Goal: Information Seeking & Learning: Learn about a topic

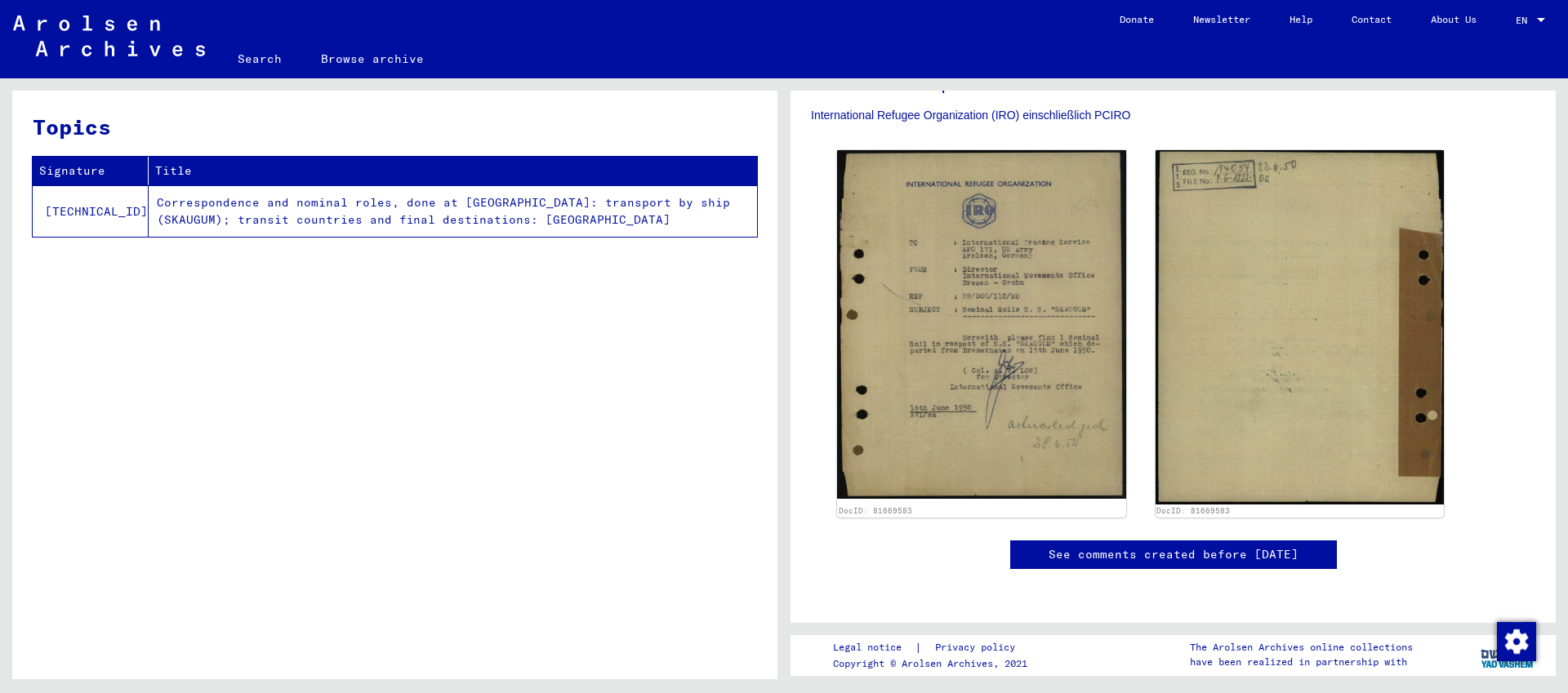
scroll to position [463, 0]
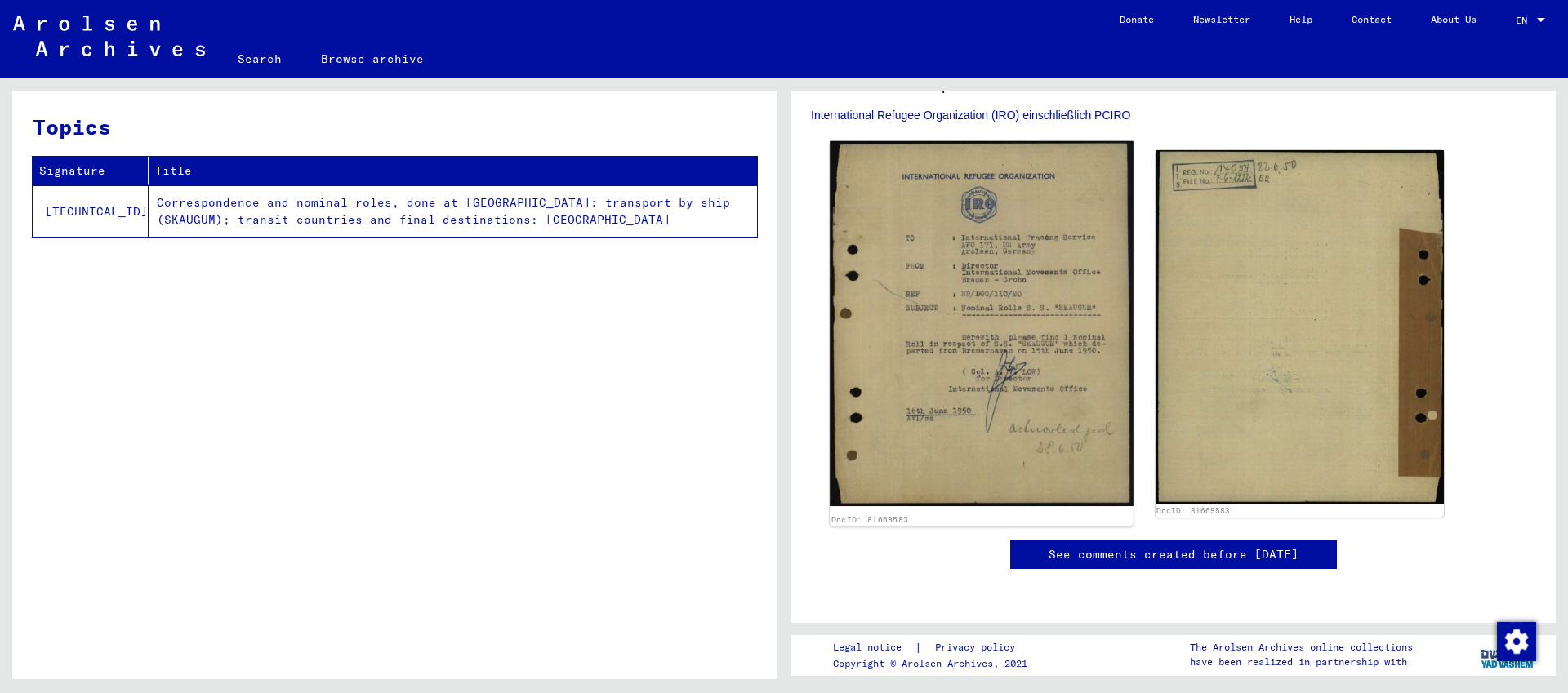
click at [983, 311] on img at bounding box center [982, 324] width 303 height 366
click at [905, 350] on img at bounding box center [982, 324] width 303 height 366
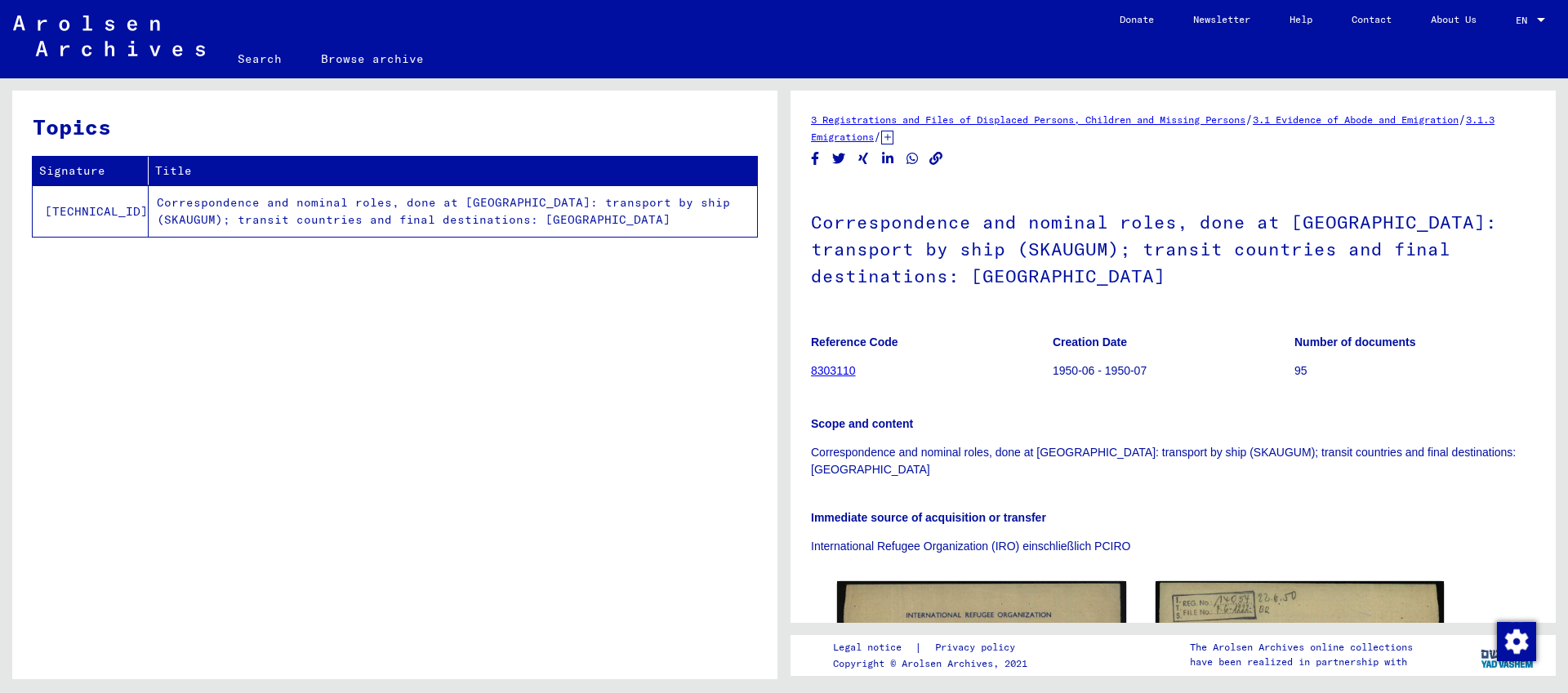
click at [472, 223] on td "Correspondence and nominal roles, done at [GEOGRAPHIC_DATA]: transport by ship …" at bounding box center [452, 211] width 608 height 51
click at [836, 371] on link "8303110" at bounding box center [833, 371] width 45 height 13
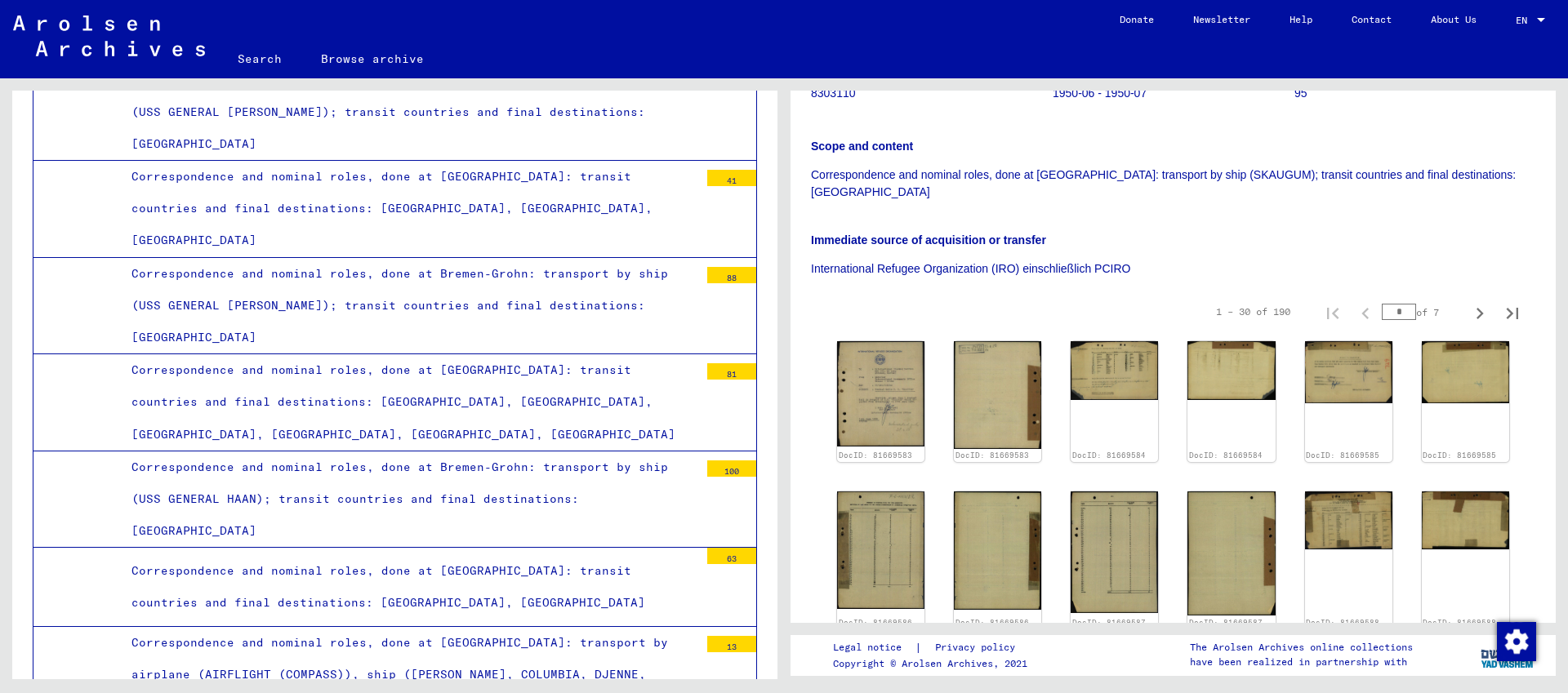
scroll to position [285, 0]
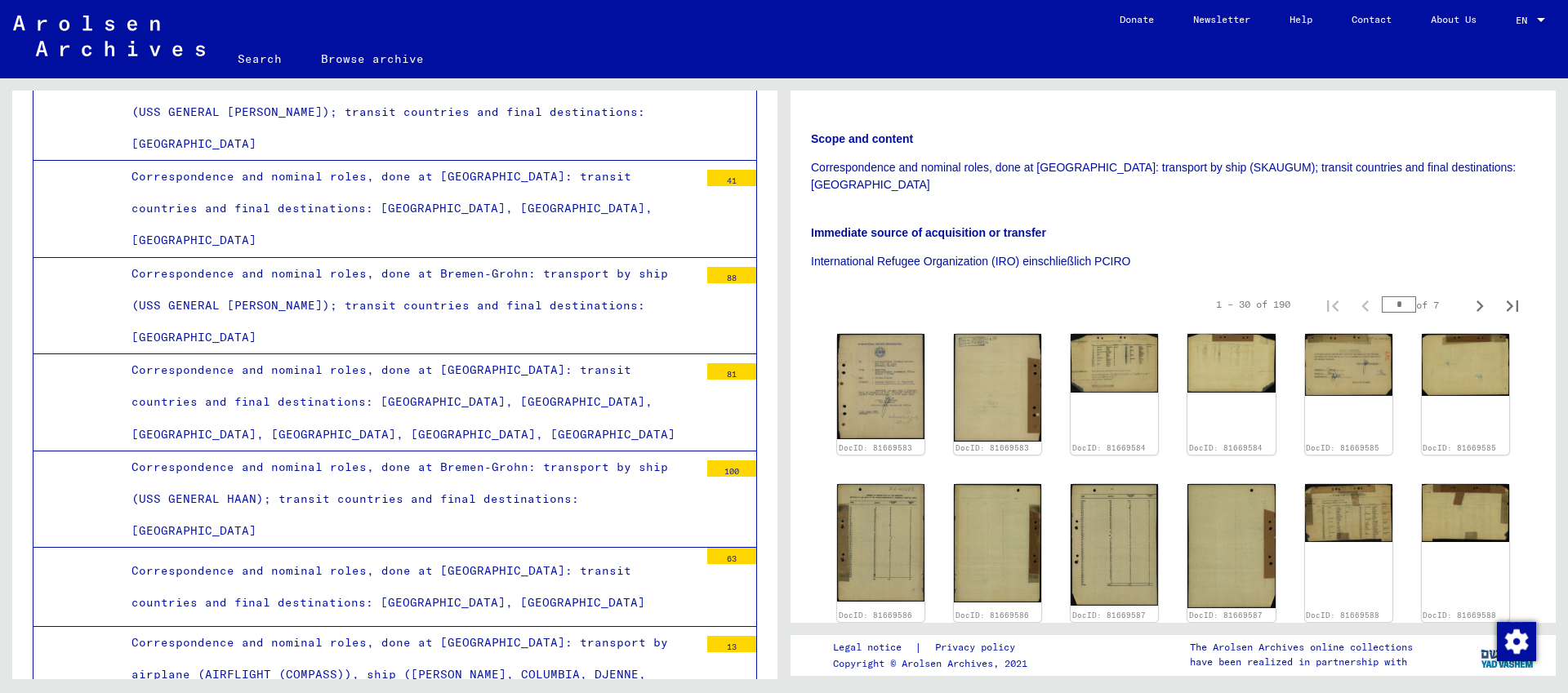
drag, startPoint x: 1393, startPoint y: 290, endPoint x: 1413, endPoint y: 290, distance: 20.0
click at [1413, 296] on input "*" at bounding box center [1399, 304] width 34 height 16
type input "*"
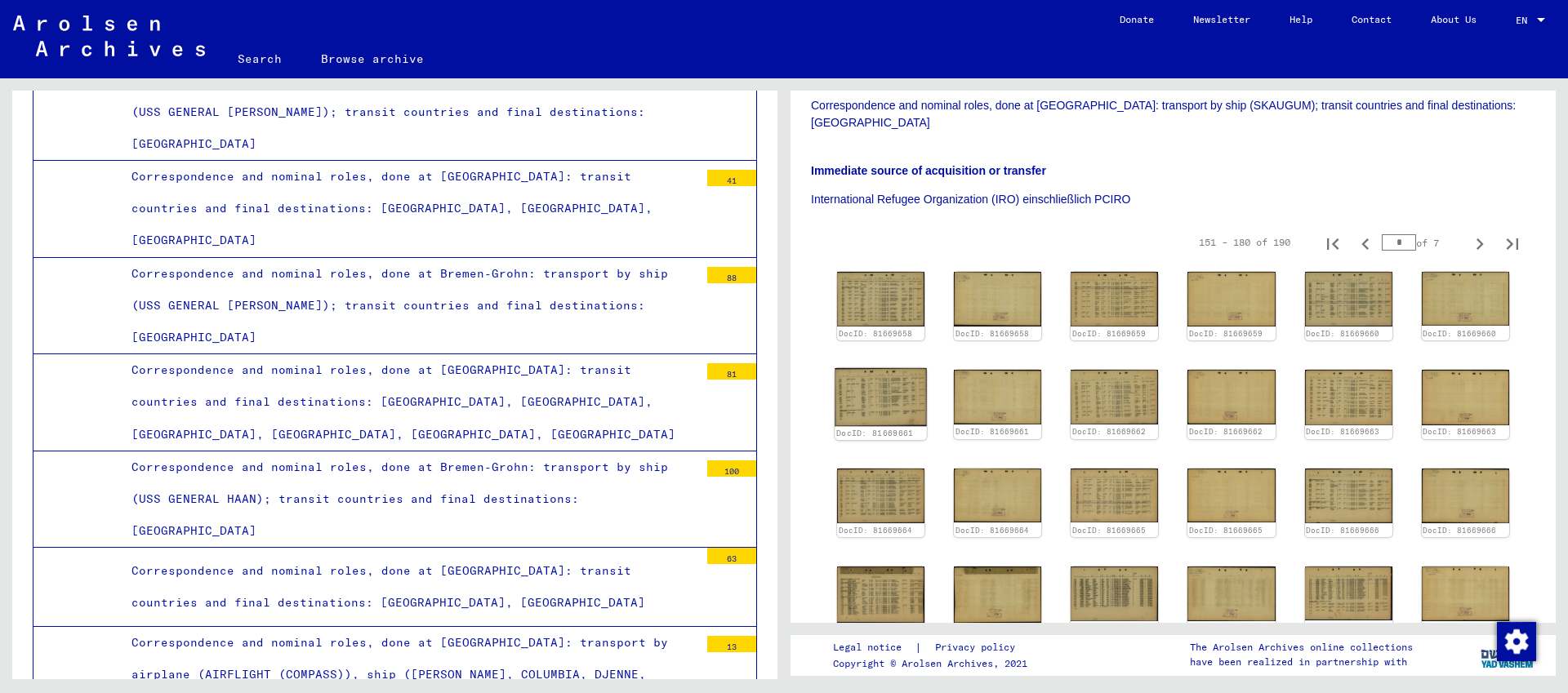
scroll to position [347, 0]
click at [871, 465] on img at bounding box center [881, 494] width 92 height 57
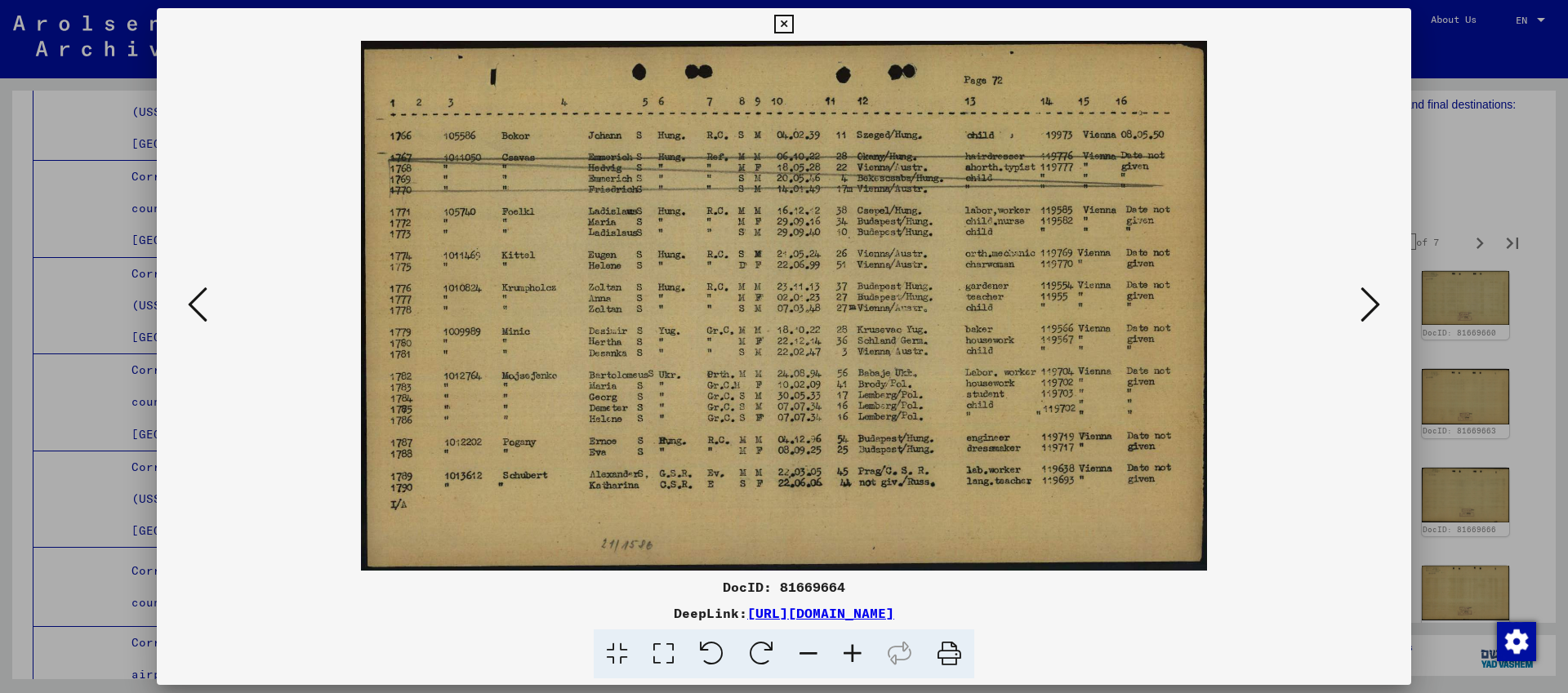
click at [1370, 306] on icon at bounding box center [1370, 304] width 20 height 39
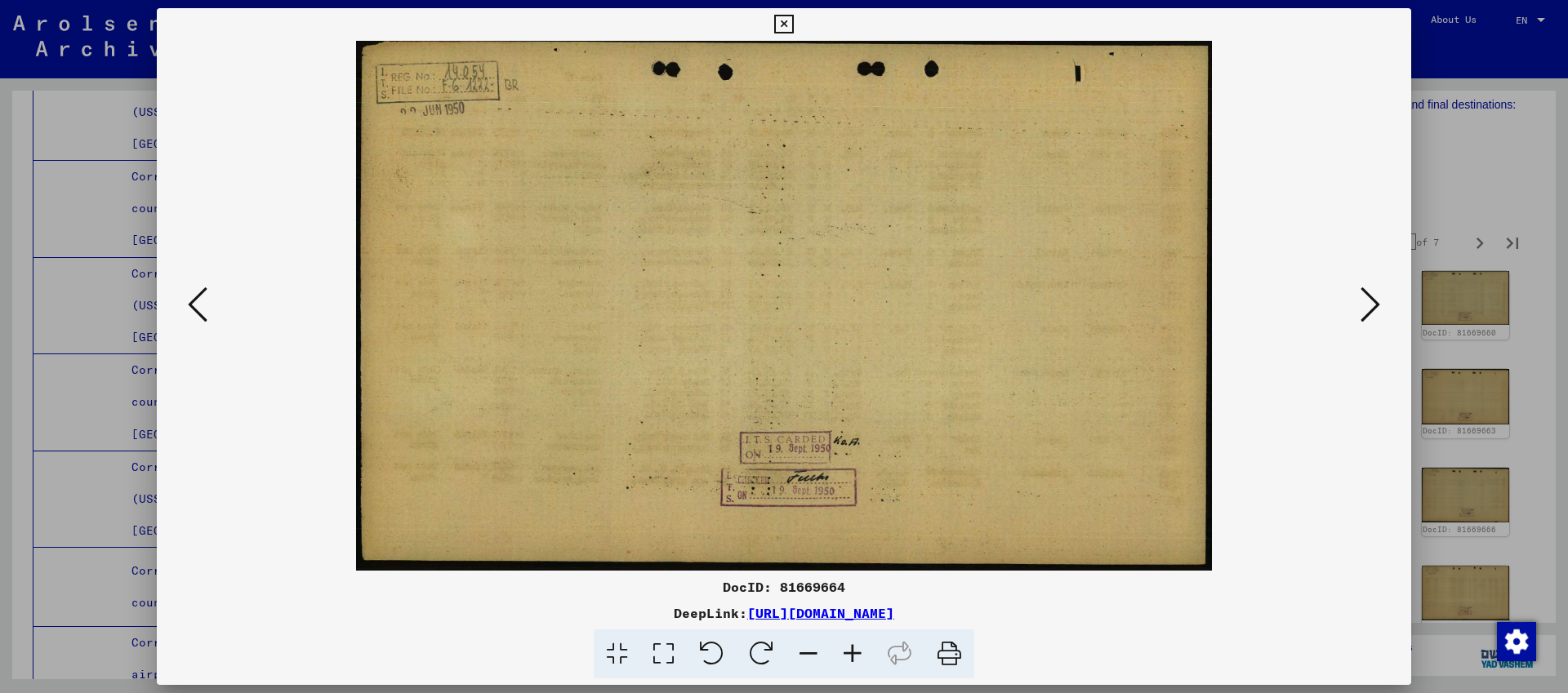
click at [1370, 306] on icon at bounding box center [1370, 304] width 20 height 39
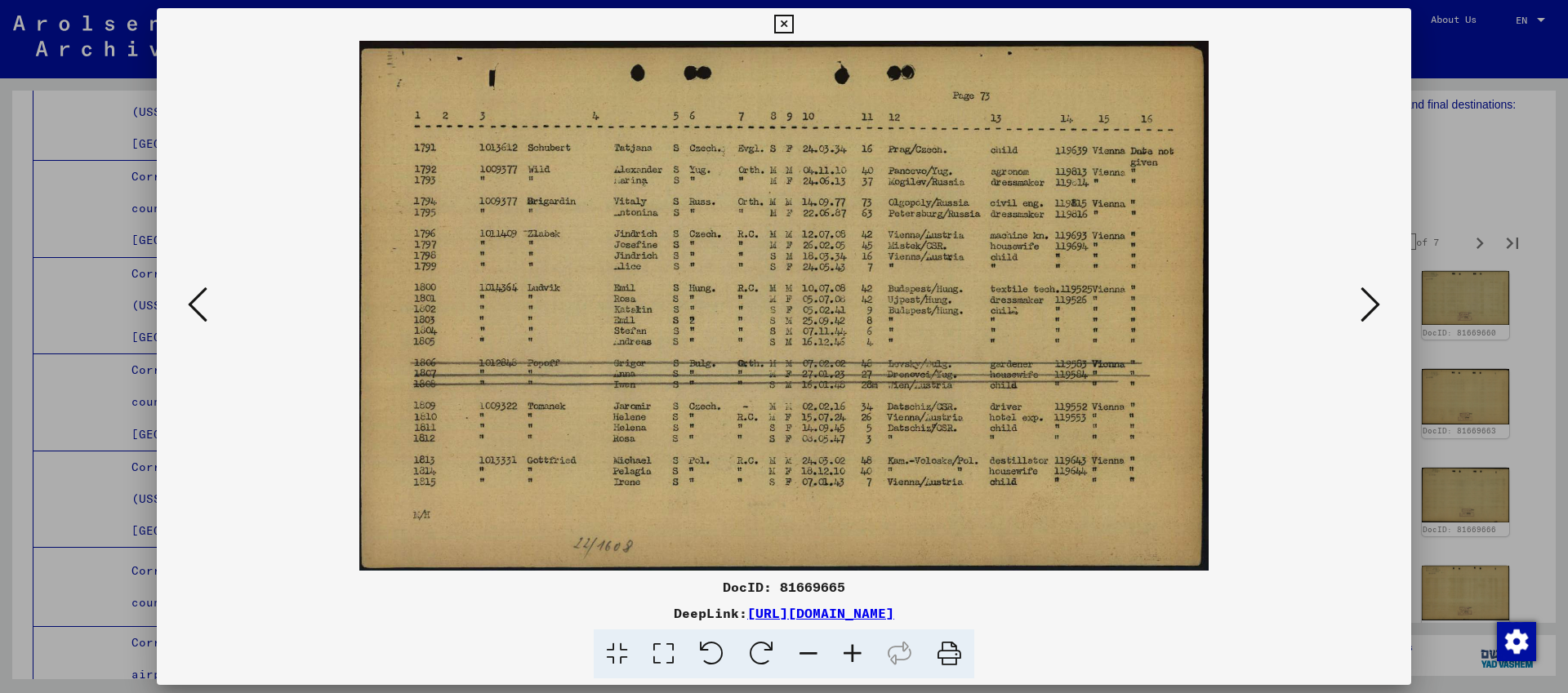
click at [1370, 306] on icon at bounding box center [1370, 304] width 20 height 39
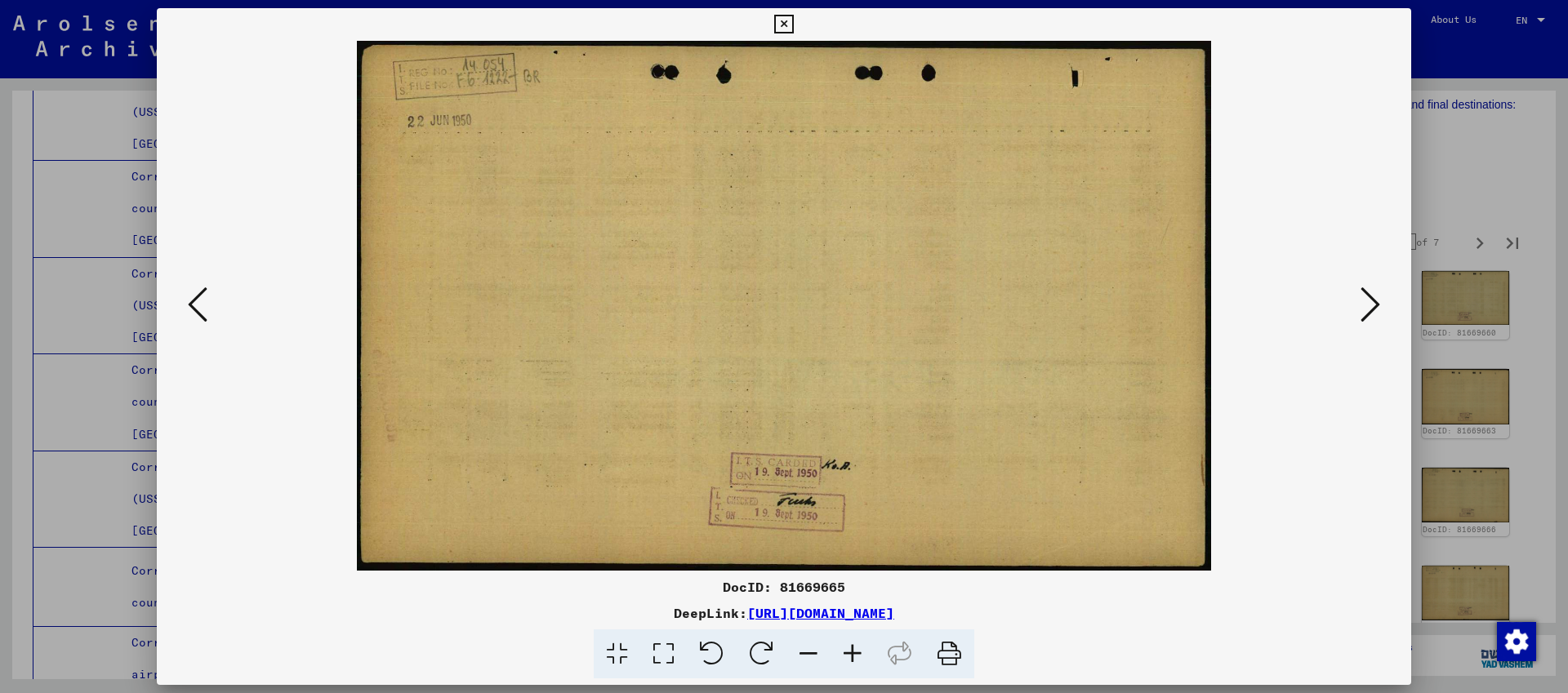
click at [1365, 307] on icon at bounding box center [1370, 304] width 20 height 39
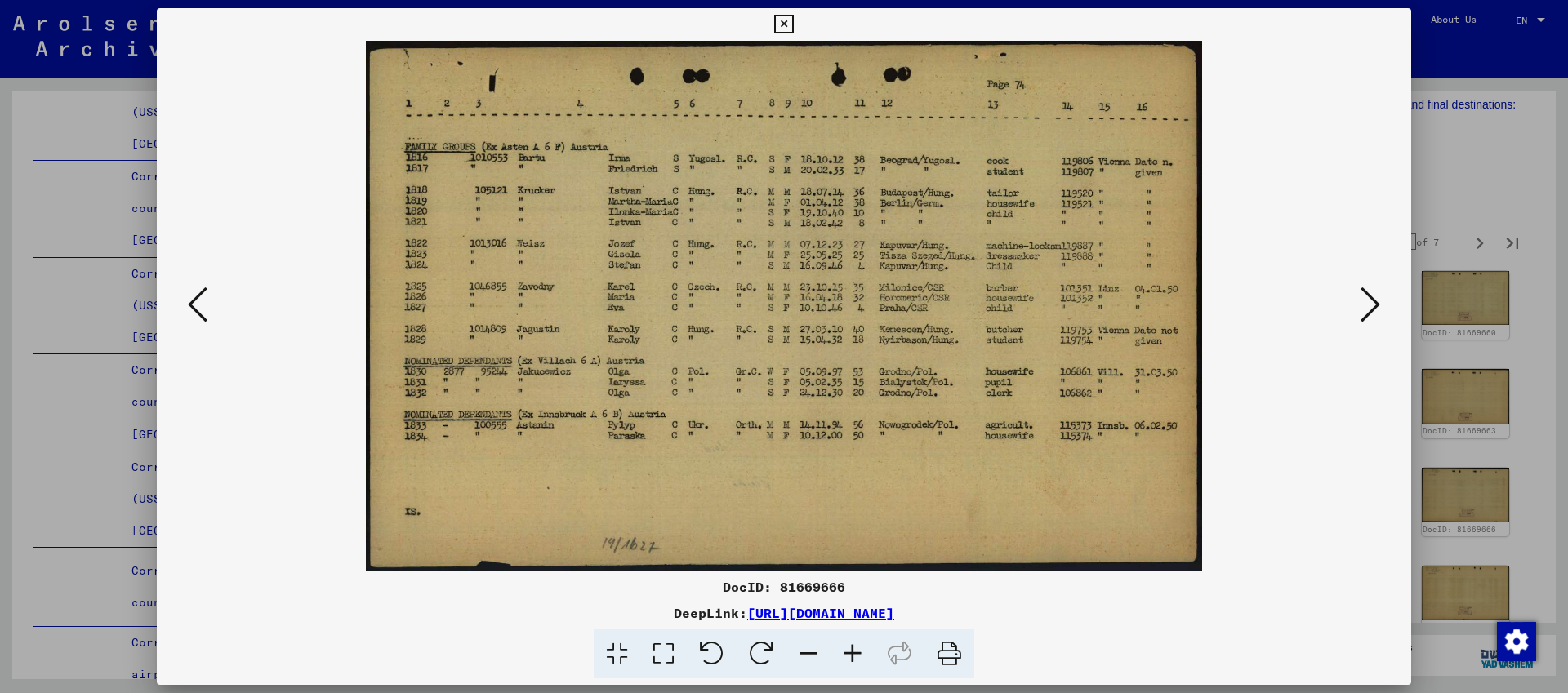
click at [190, 302] on icon at bounding box center [197, 304] width 20 height 39
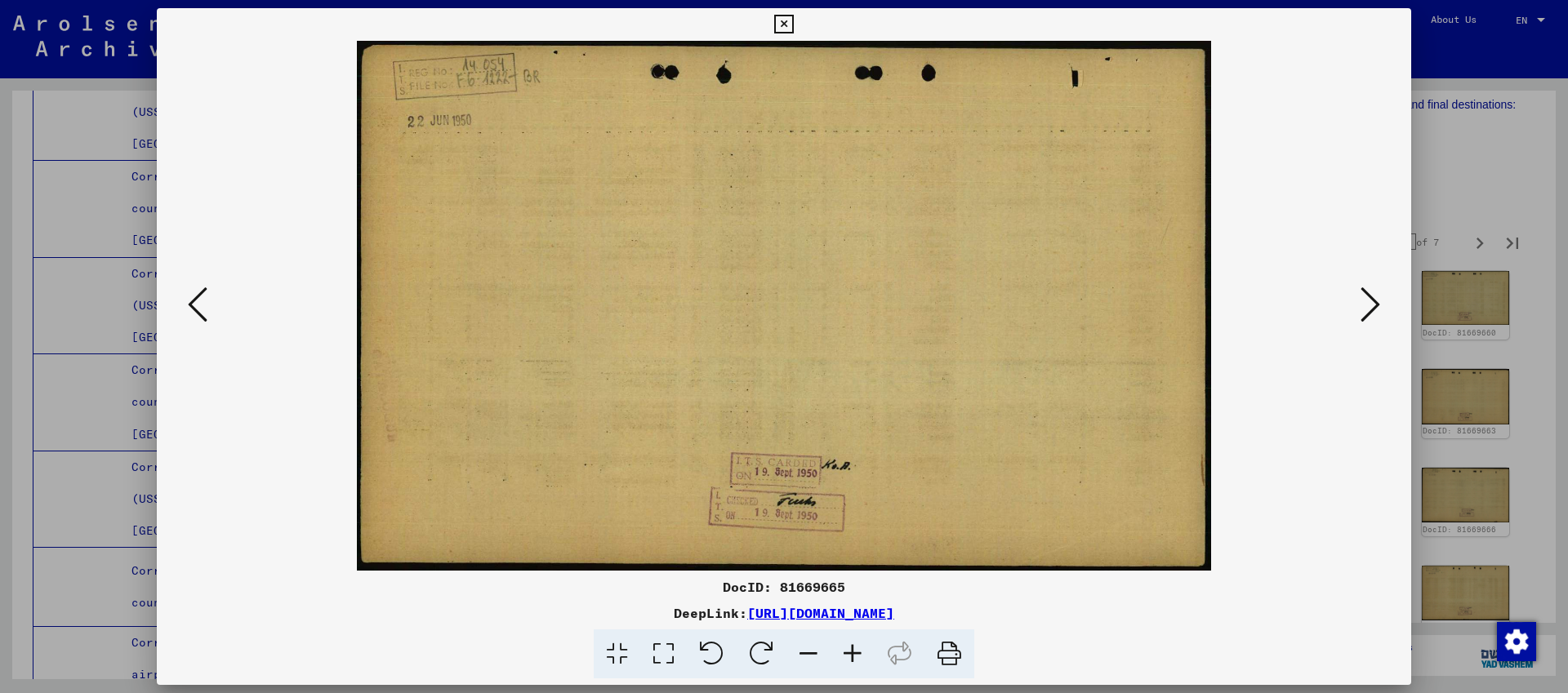
click at [190, 302] on icon at bounding box center [197, 304] width 20 height 39
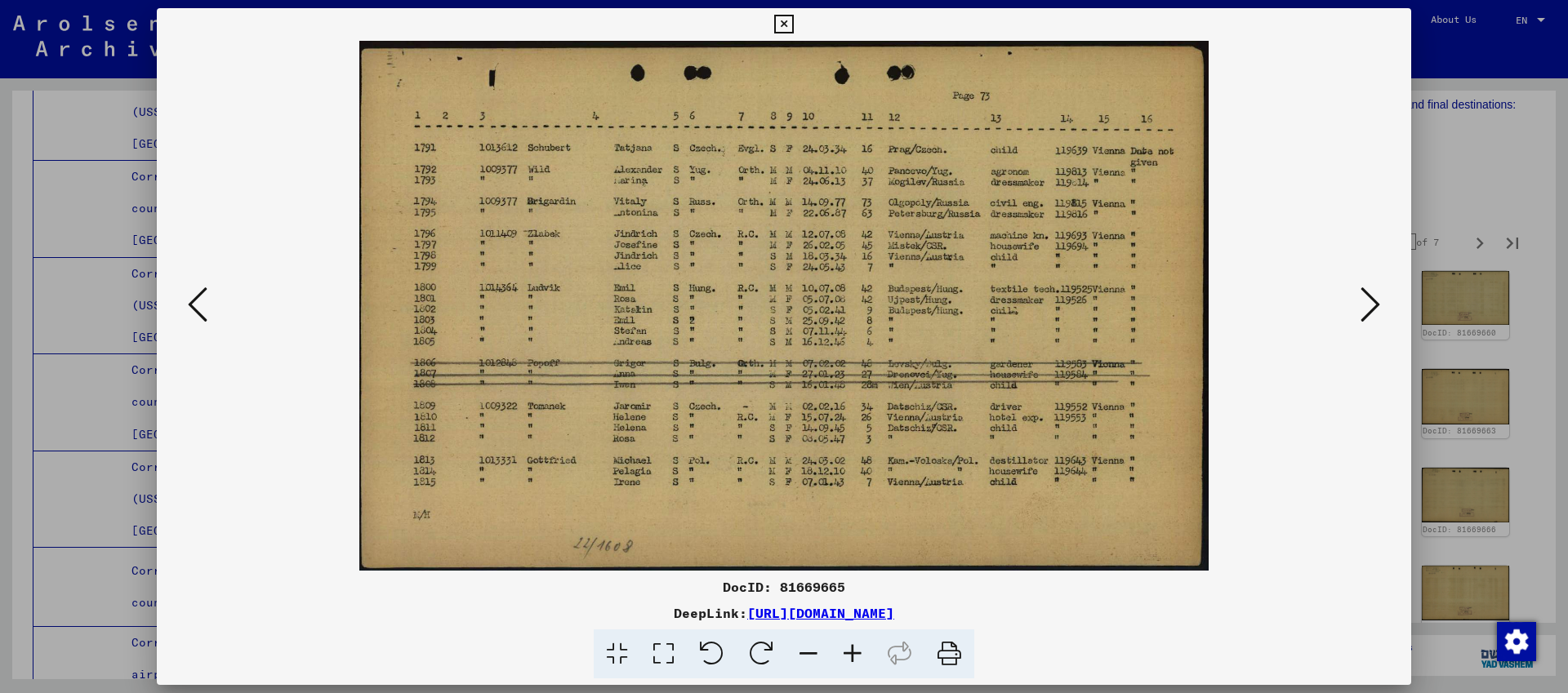
click at [1360, 305] on button at bounding box center [1370, 306] width 30 height 47
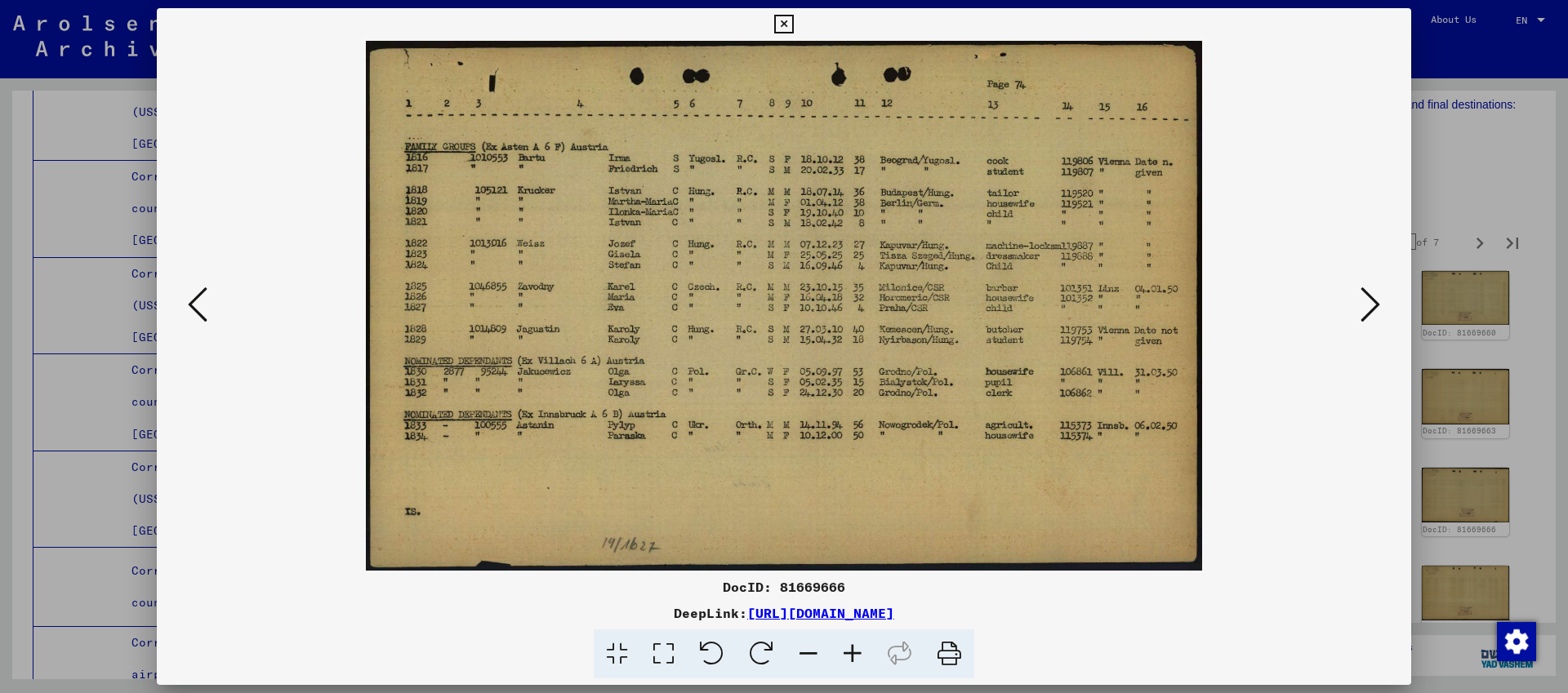
click at [199, 319] on icon at bounding box center [197, 304] width 20 height 39
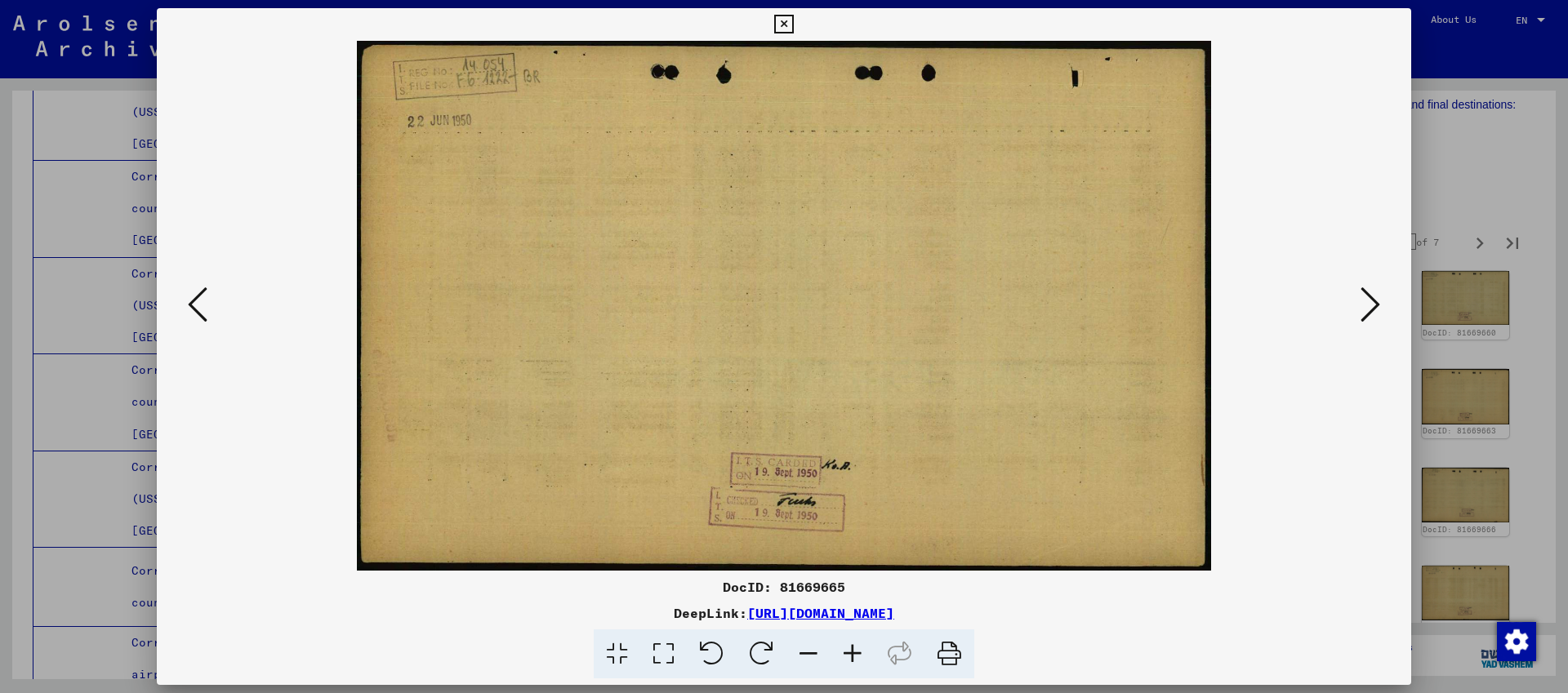
click at [199, 319] on icon at bounding box center [197, 304] width 20 height 39
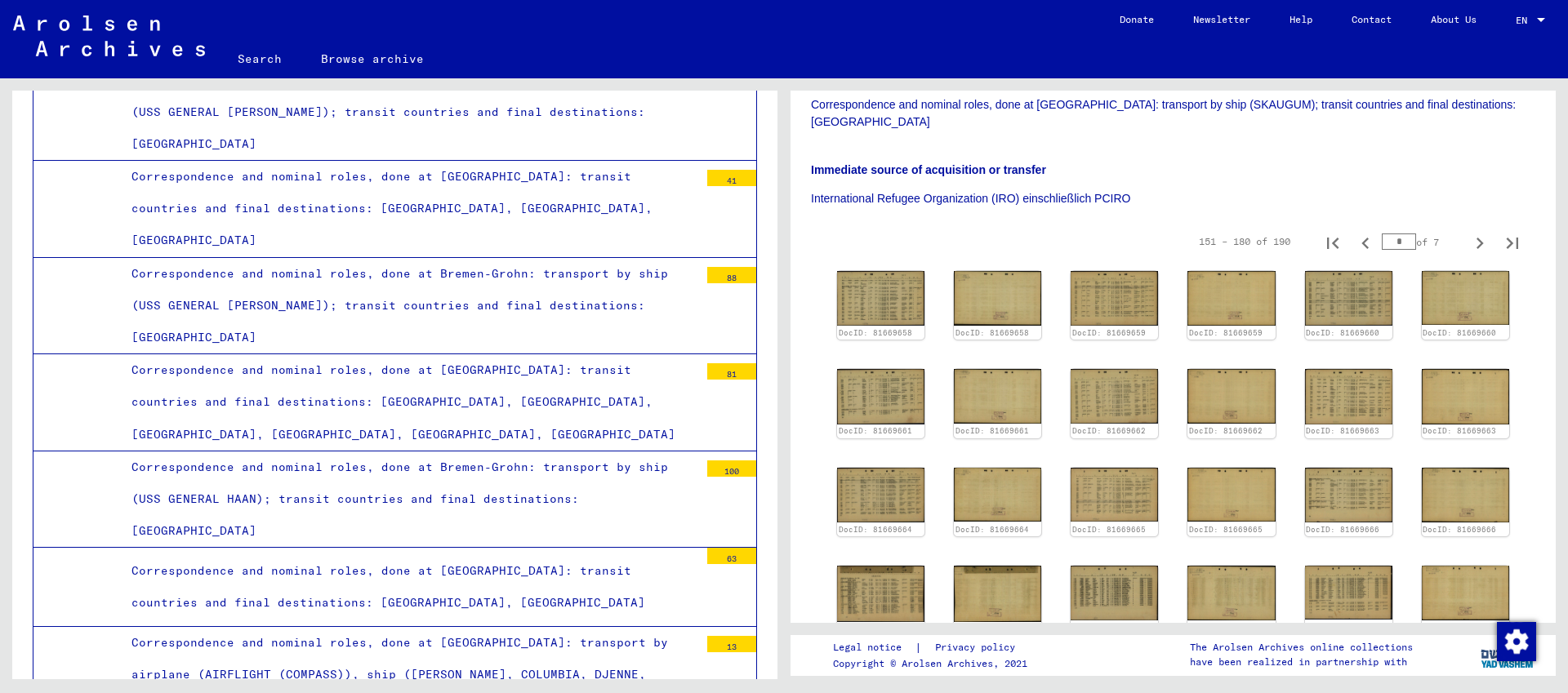
drag, startPoint x: 1404, startPoint y: 230, endPoint x: 1388, endPoint y: 230, distance: 16.0
click at [1388, 233] on input "*" at bounding box center [1399, 241] width 34 height 16
type input "*"
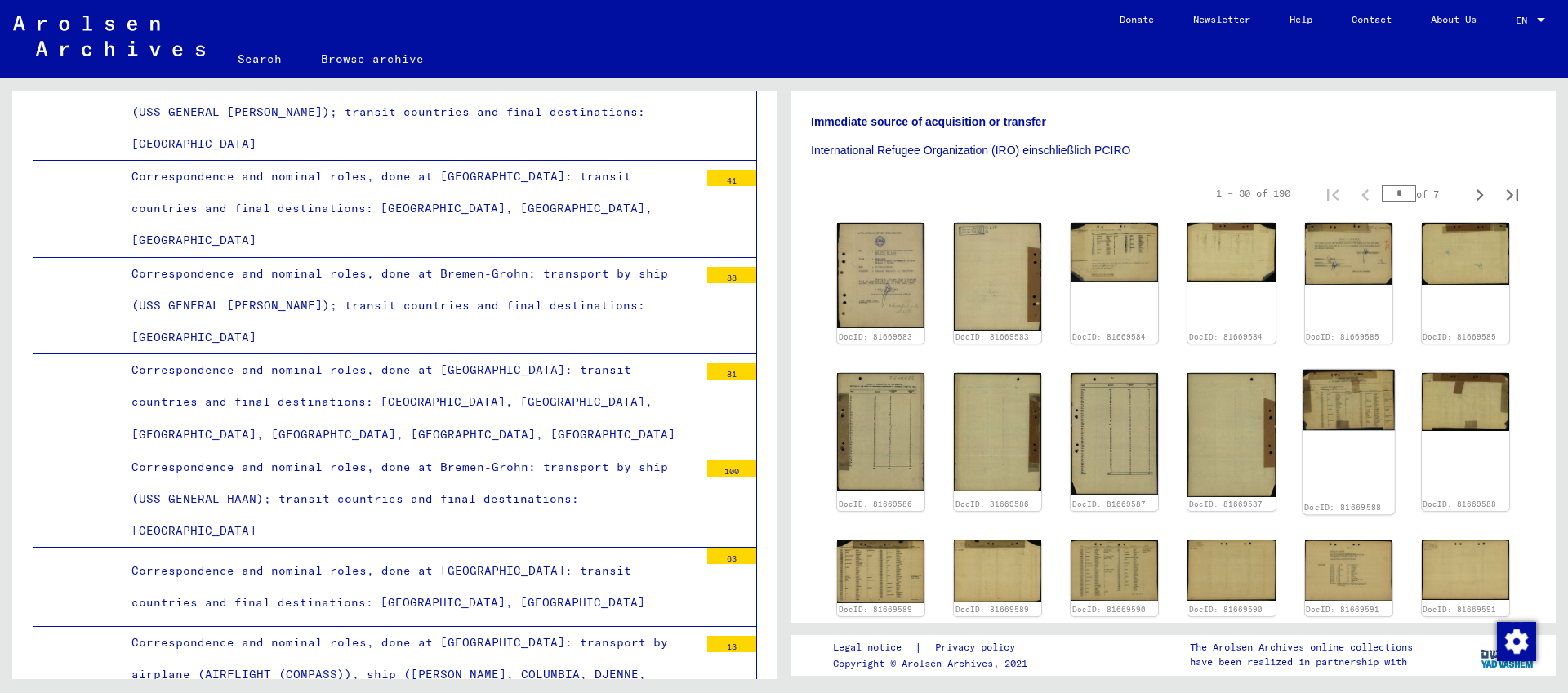
scroll to position [397, 0]
click at [1364, 369] on img at bounding box center [1348, 399] width 92 height 60
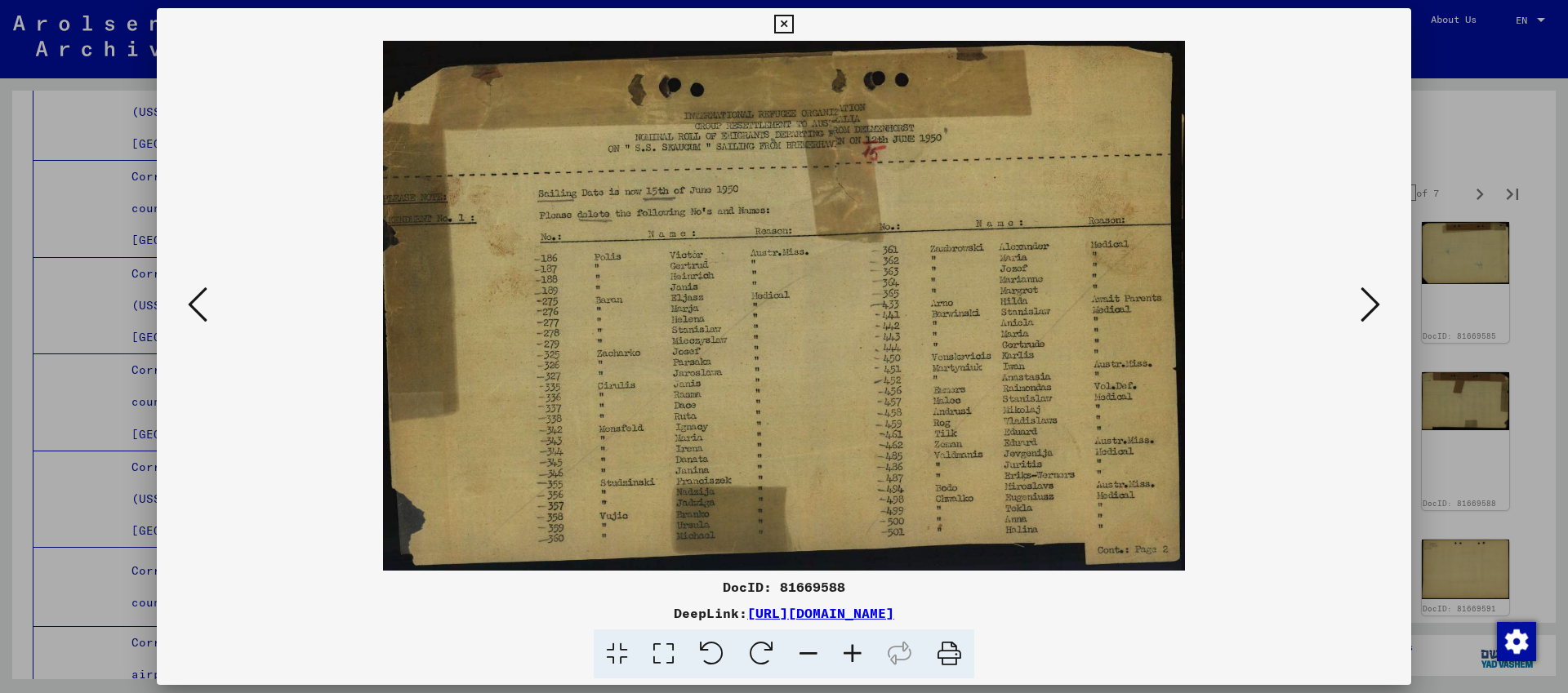
click at [1436, 371] on div at bounding box center [784, 346] width 1568 height 693
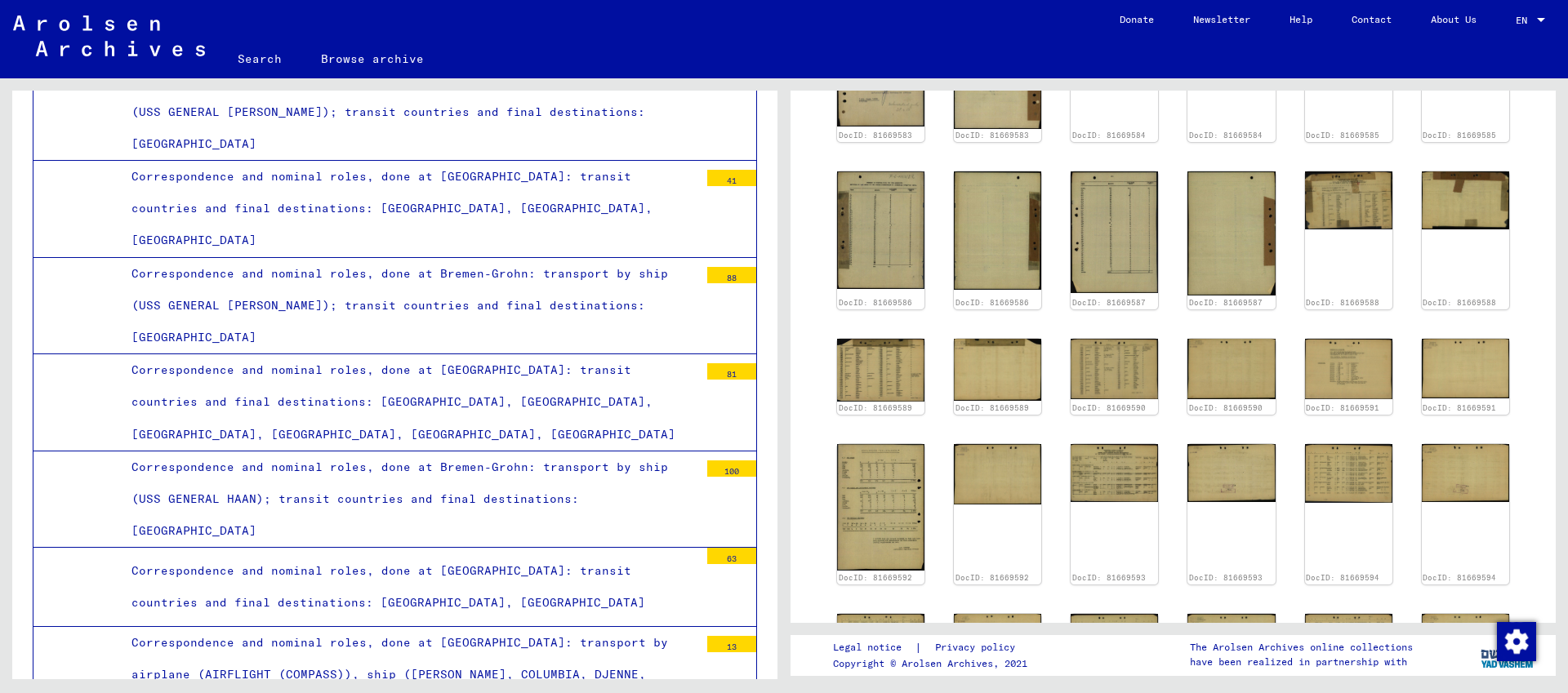
scroll to position [600, 0]
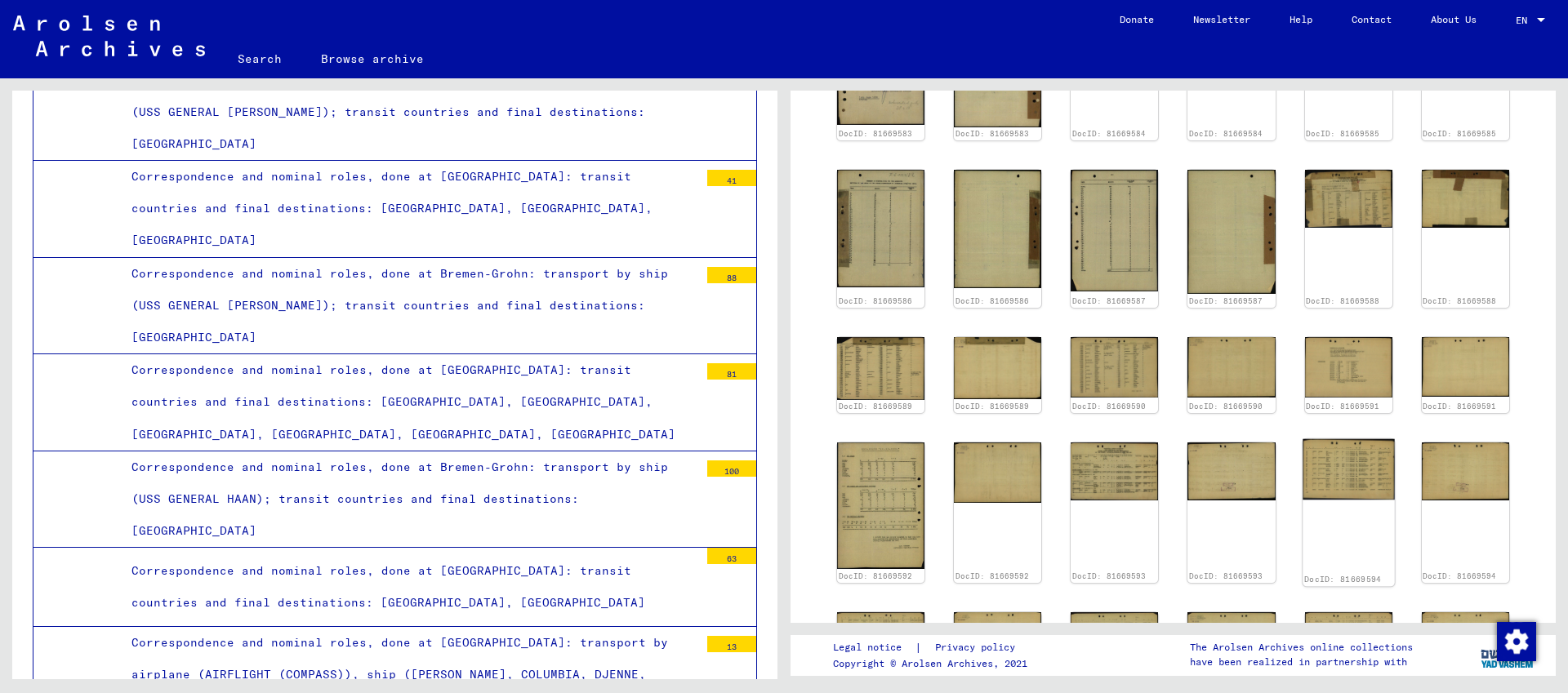
click at [1366, 444] on img at bounding box center [1348, 470] width 92 height 61
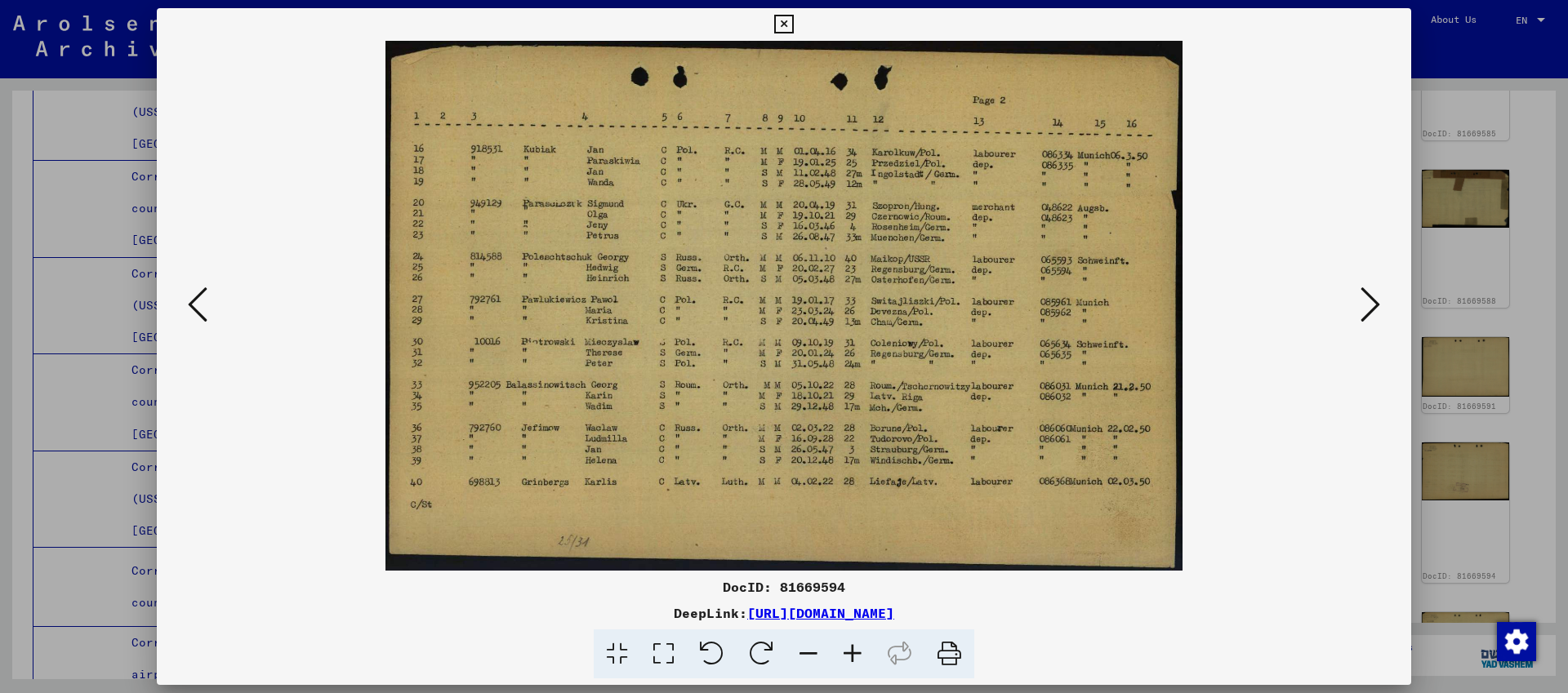
click at [196, 304] on icon at bounding box center [197, 304] width 20 height 39
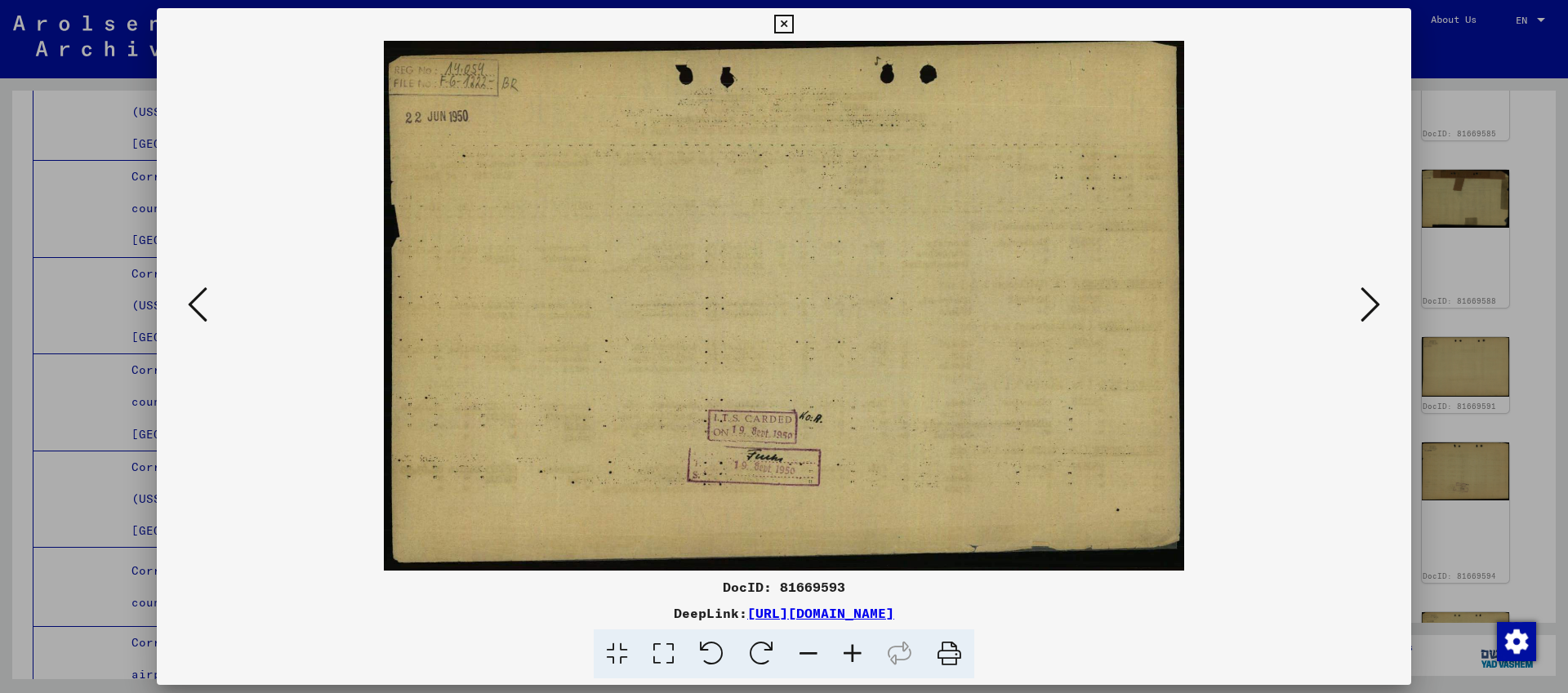
click at [196, 304] on icon at bounding box center [197, 304] width 20 height 39
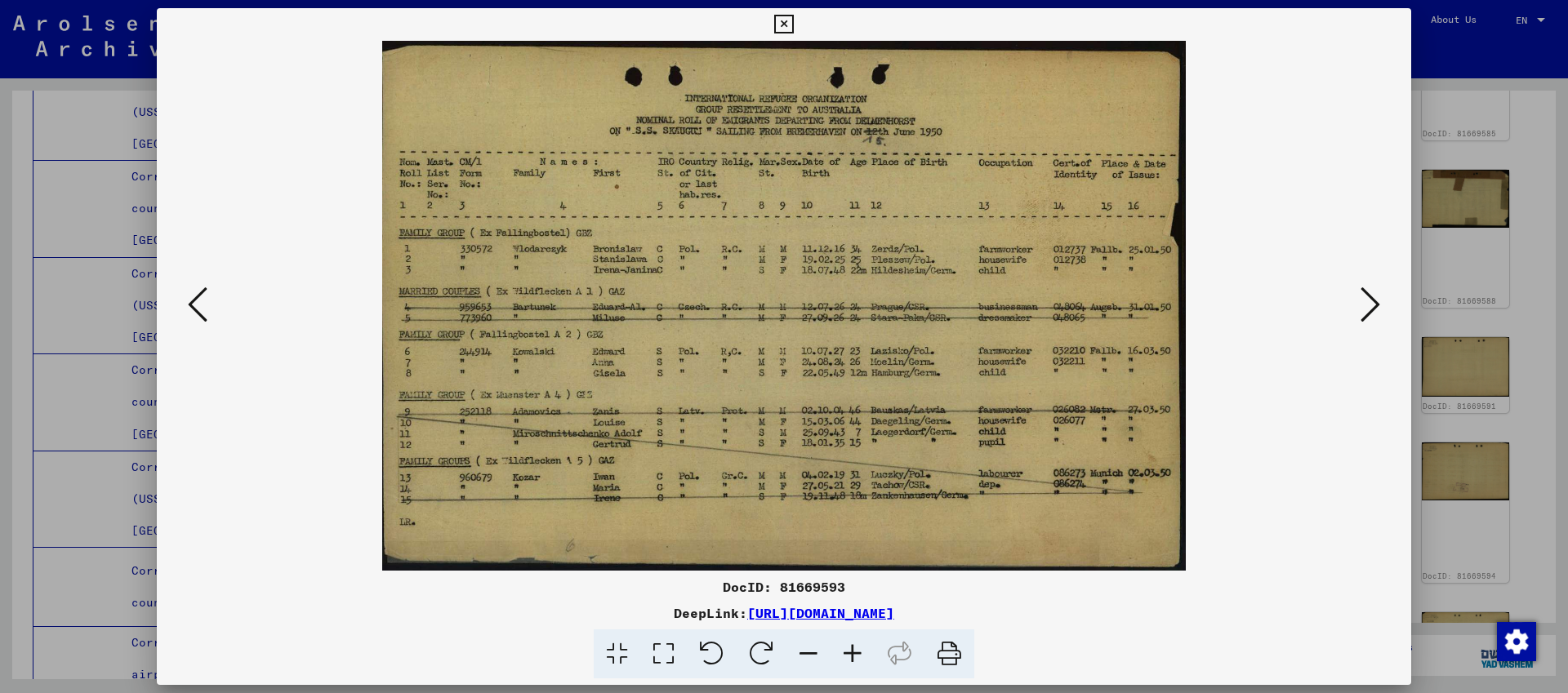
click at [208, 302] on button at bounding box center [197, 306] width 30 height 47
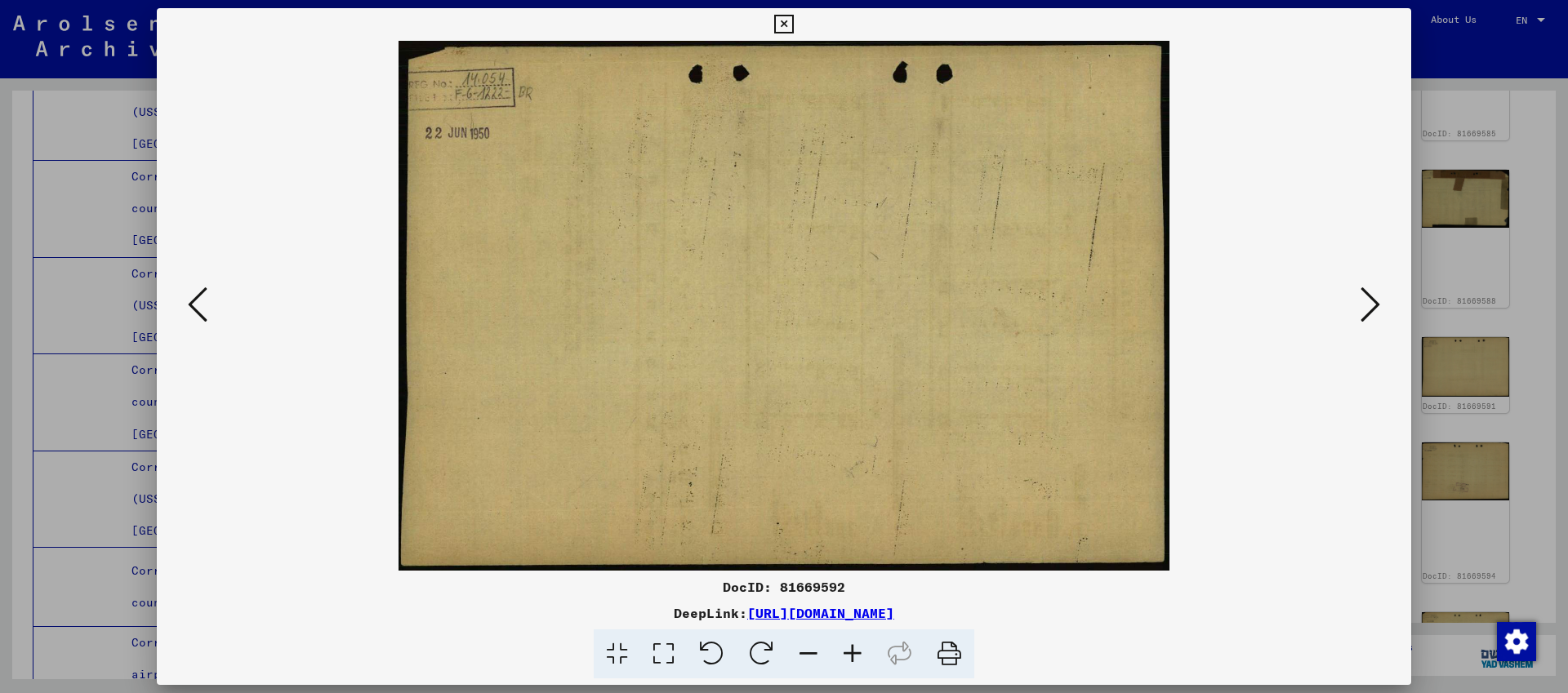
click at [1448, 209] on div at bounding box center [784, 346] width 1568 height 693
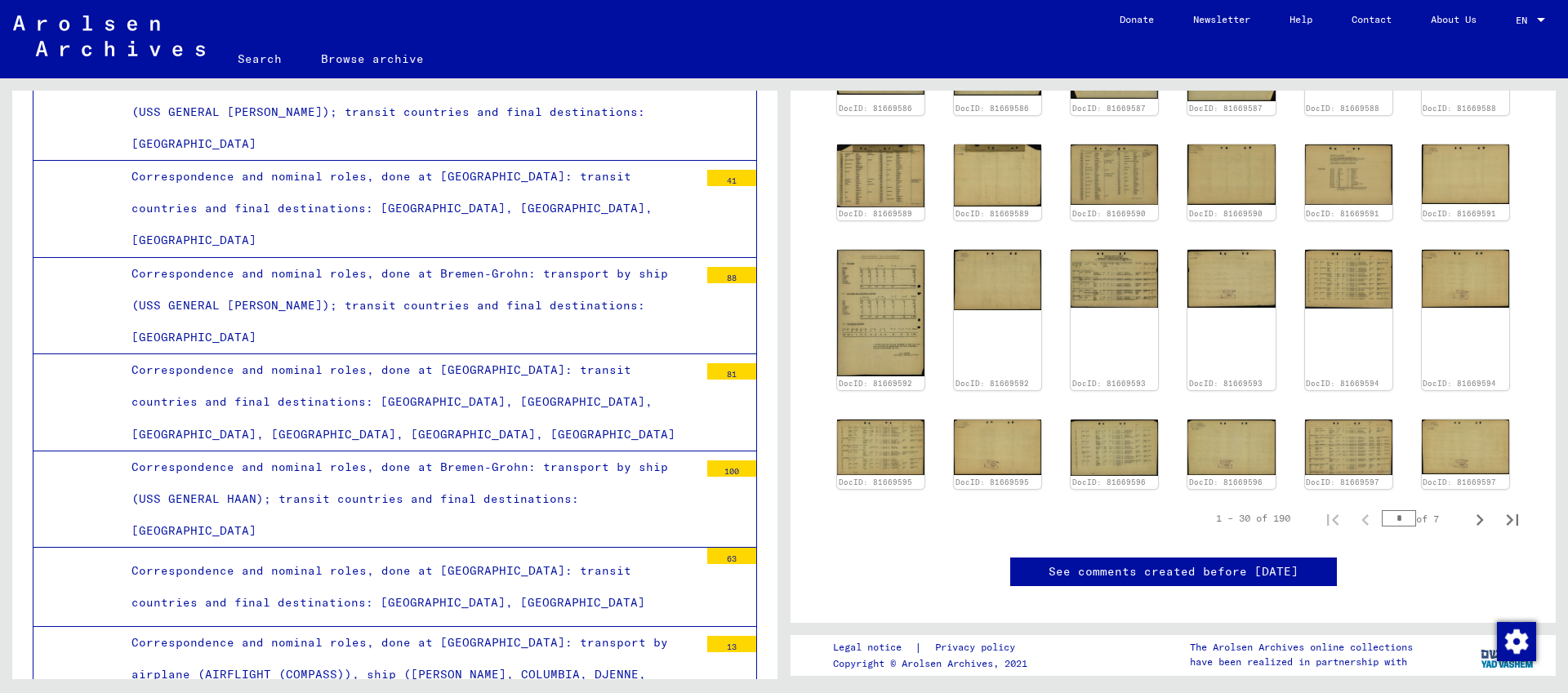
scroll to position [791, 0]
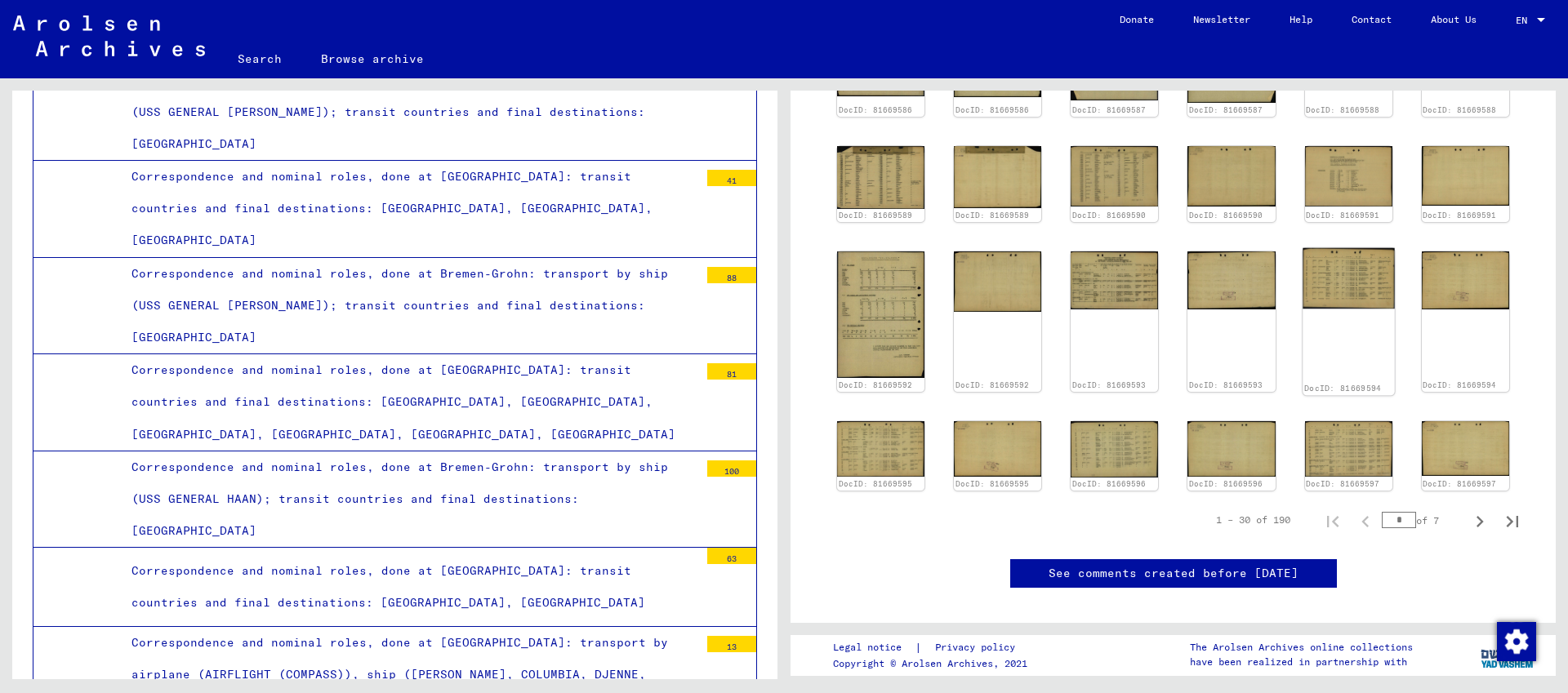
click at [1341, 279] on img at bounding box center [1348, 279] width 92 height 61
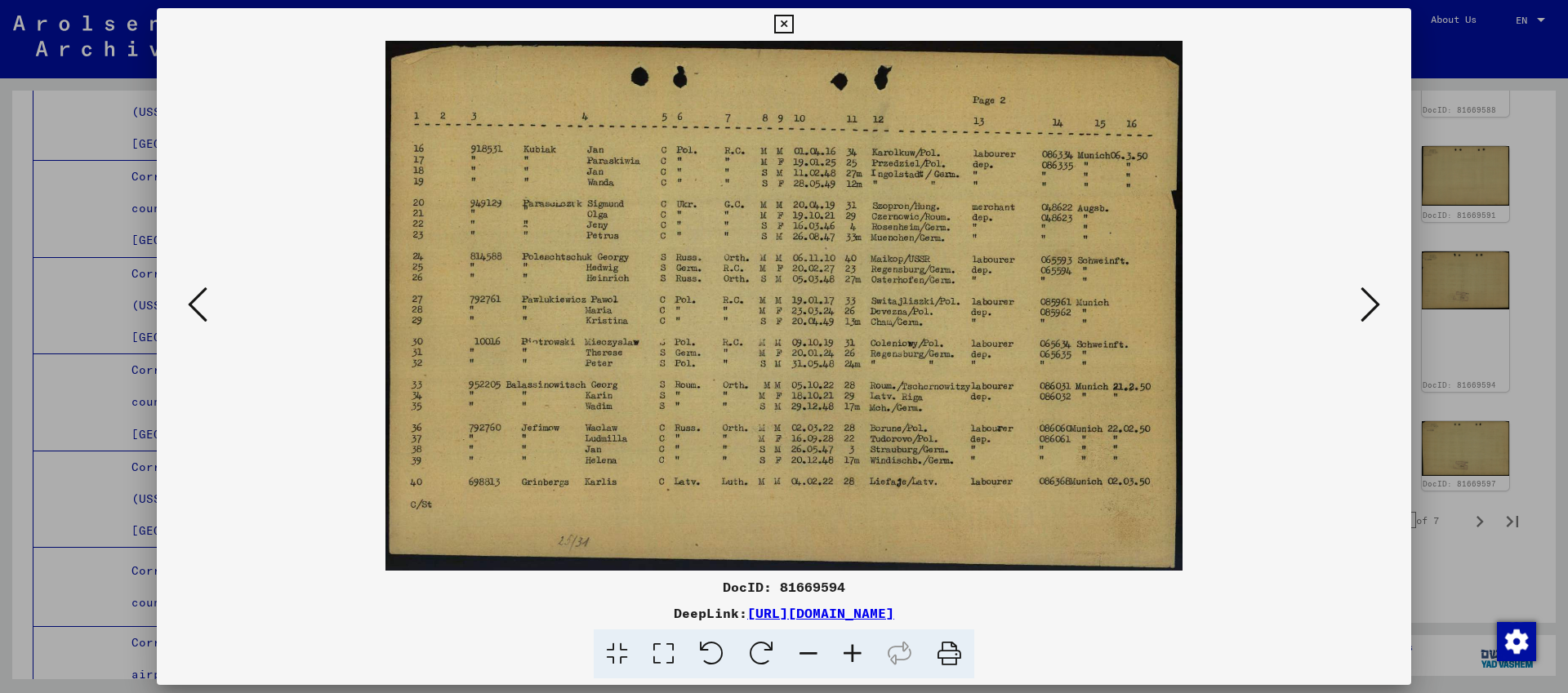
click at [1466, 260] on div at bounding box center [784, 346] width 1568 height 693
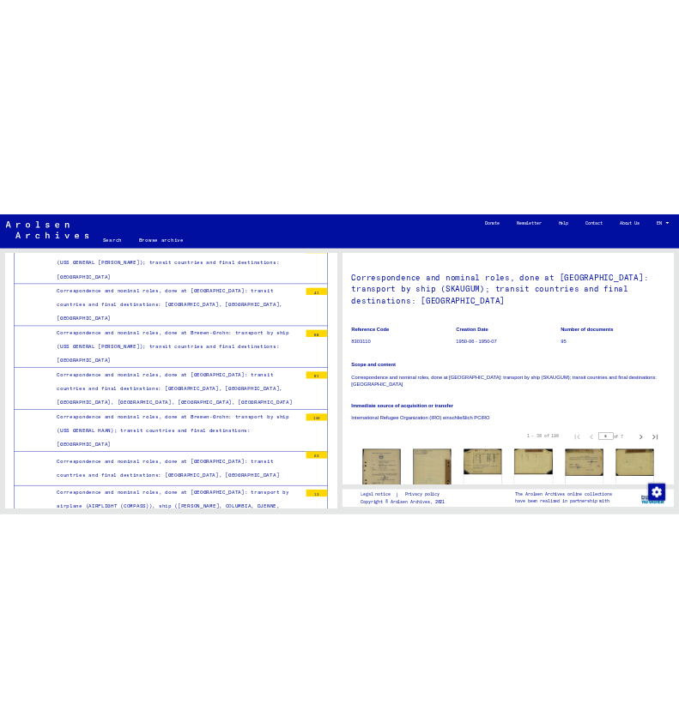
scroll to position [0, 0]
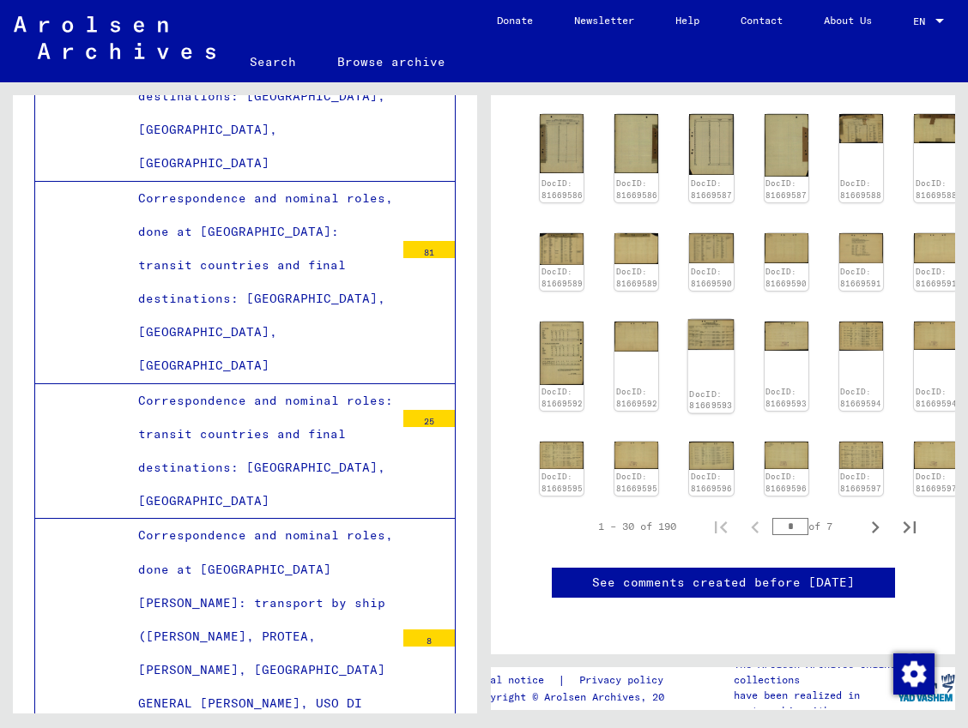
scroll to position [809, 0]
click at [842, 473] on link "DocID: 81669597" at bounding box center [860, 484] width 43 height 22
click at [823, 337] on div "DocID: 81669583 DocID: 81669583 DocID: 81669584 DocID: 81669584 DocID: 81669585…" at bounding box center [723, 250] width 380 height 506
